Goal: Transaction & Acquisition: Purchase product/service

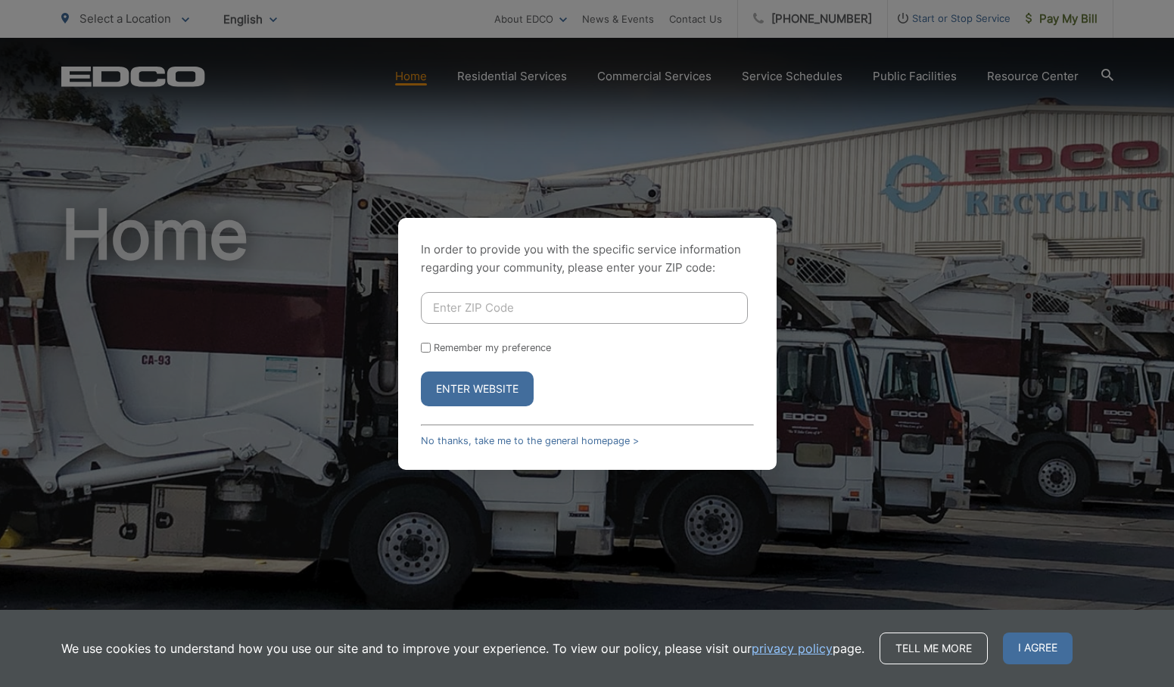
click at [580, 304] on input "Enter ZIP Code" at bounding box center [584, 308] width 327 height 32
click at [901, 177] on div "In order to provide you with the specific service information regarding your co…" at bounding box center [587, 343] width 1174 height 687
click at [606, 438] on link "No thanks, take me to the general homepage >" at bounding box center [530, 440] width 218 height 11
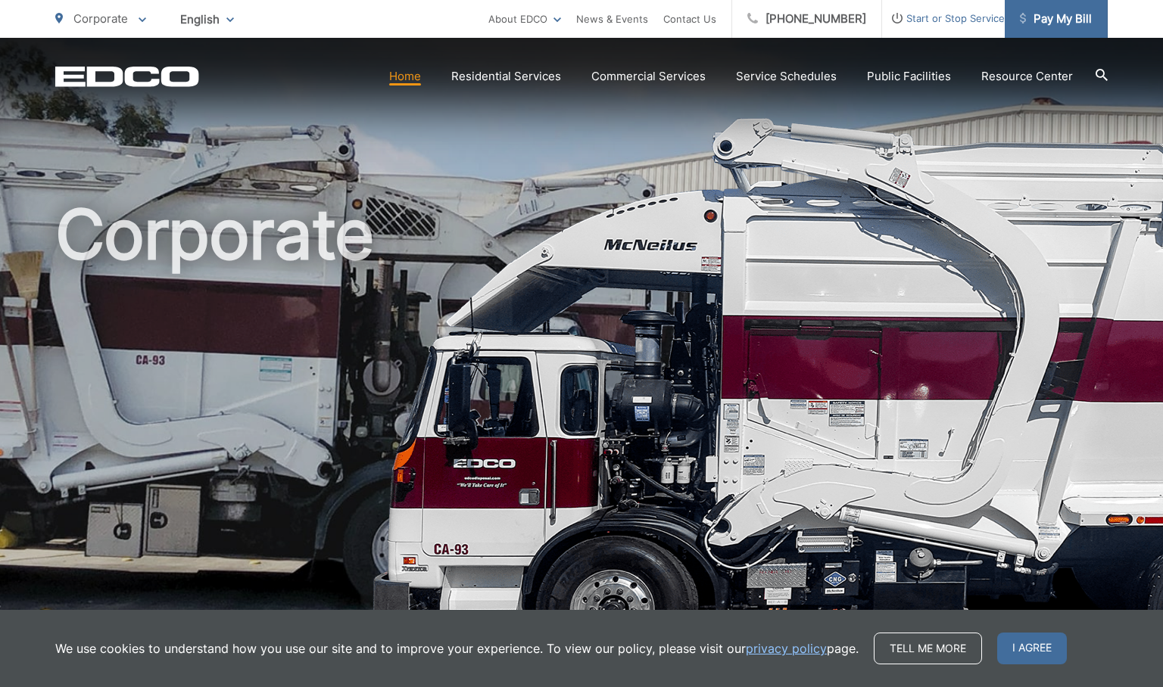
click at [1070, 16] on span "Pay My Bill" at bounding box center [1056, 19] width 72 height 18
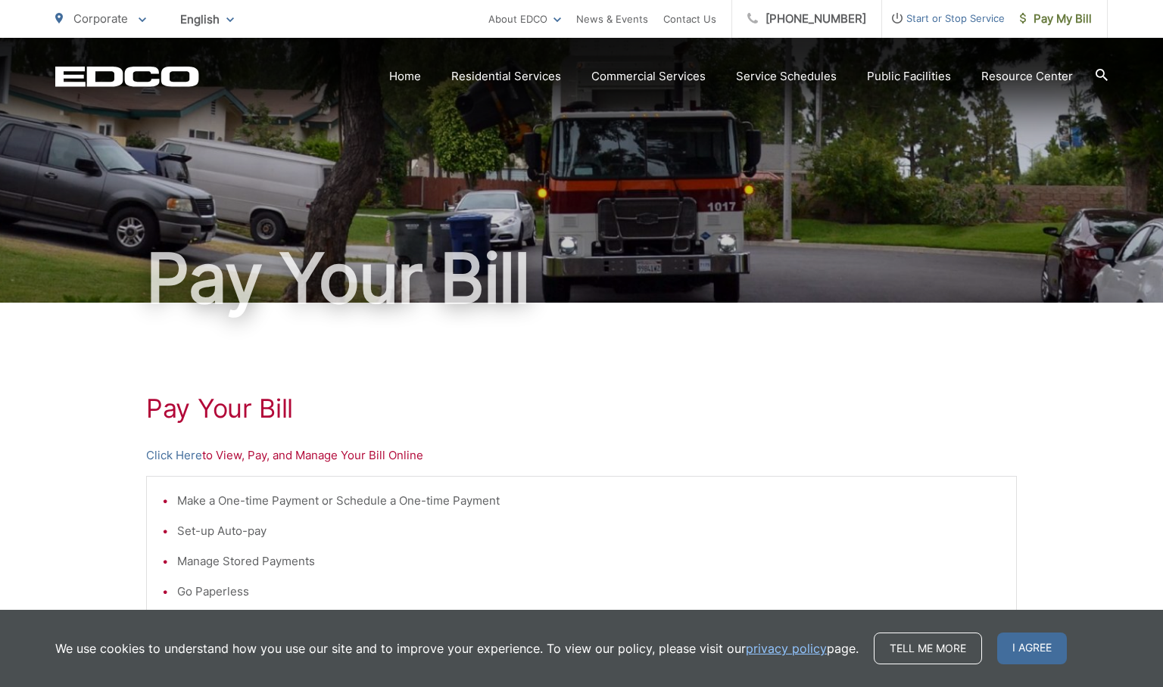
scroll to position [389, 0]
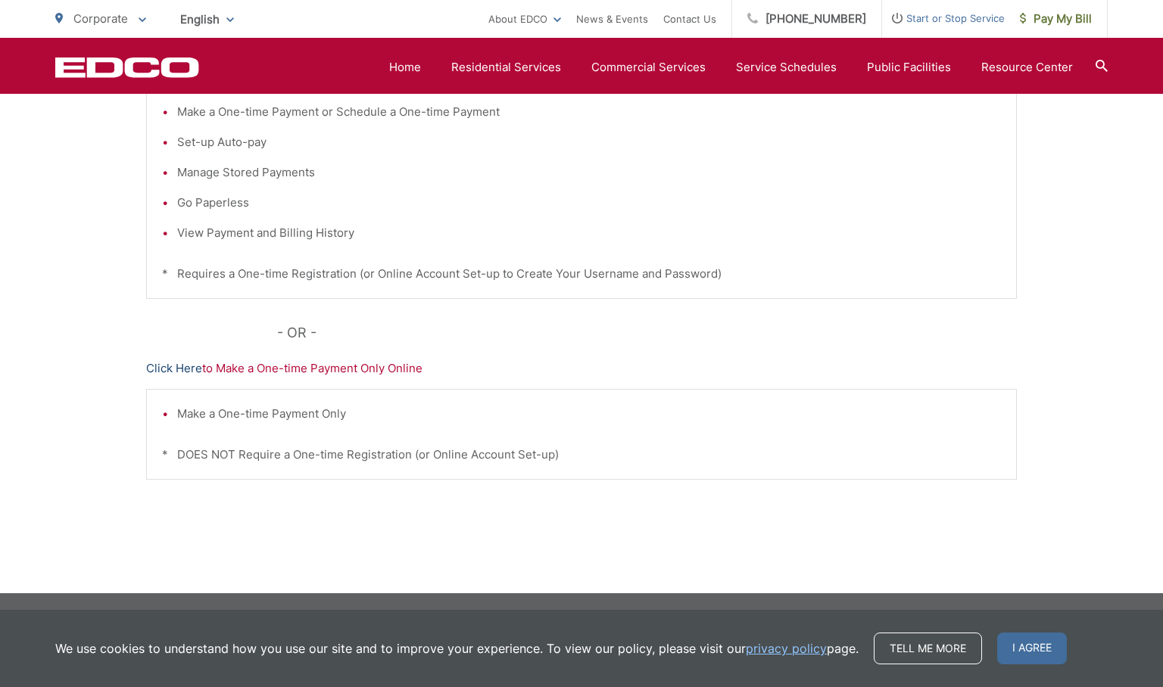
click at [163, 368] on link "Click Here" at bounding box center [174, 369] width 56 height 18
